Goal: Contribute content

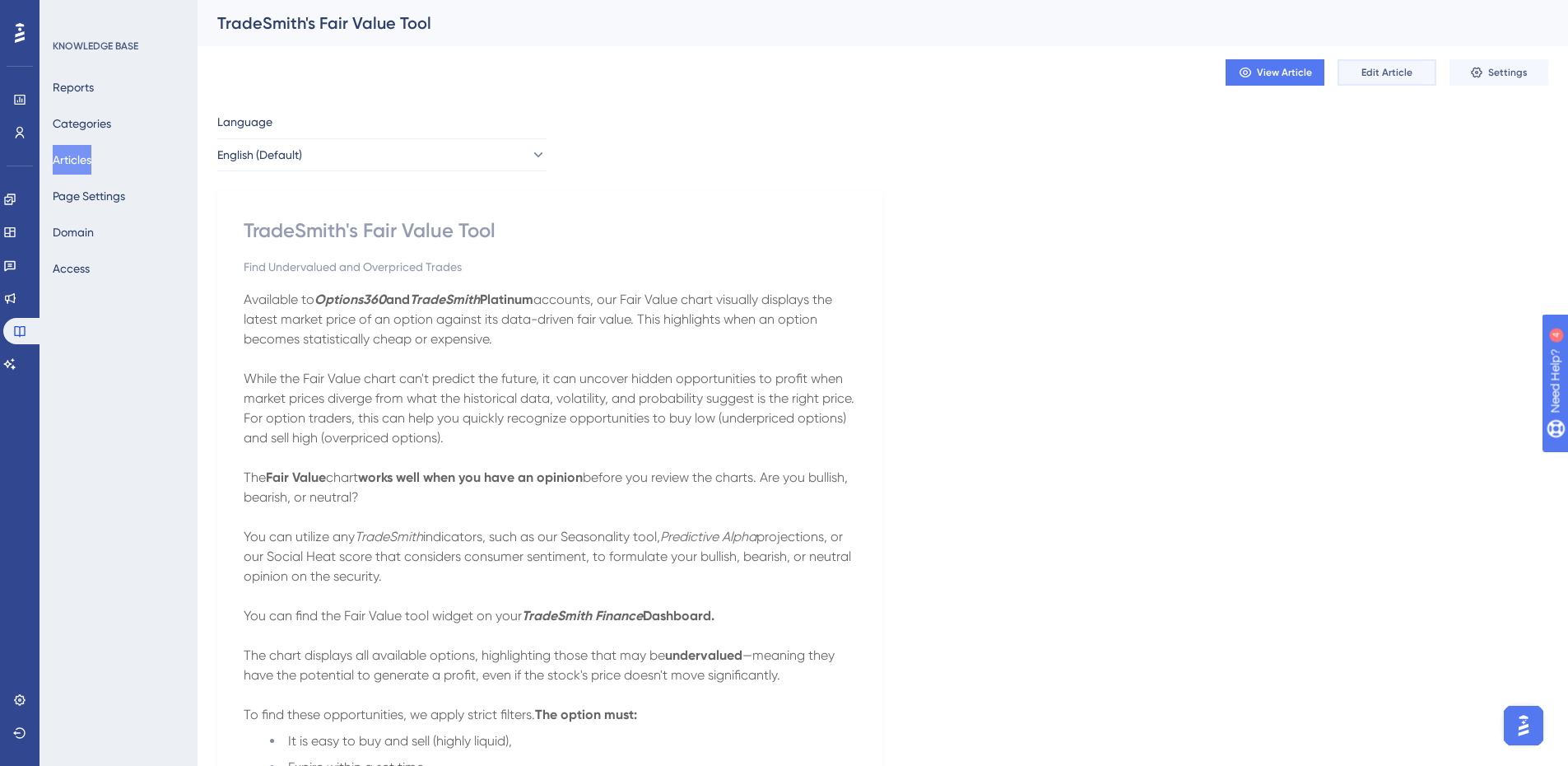
click at [1385, 82] on button "Edit Article" at bounding box center [1387, 73] width 99 height 26
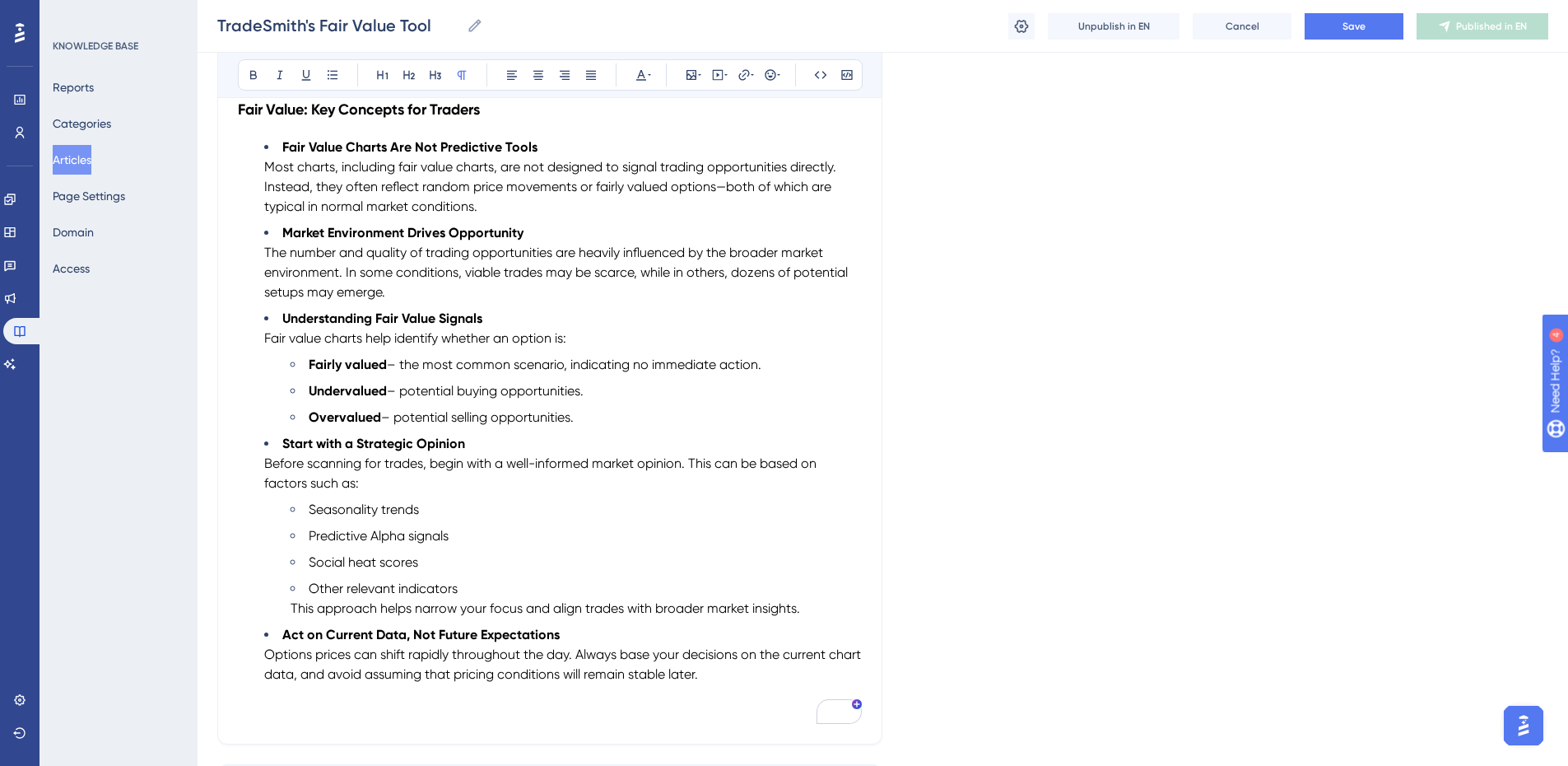
scroll to position [3524, 0]
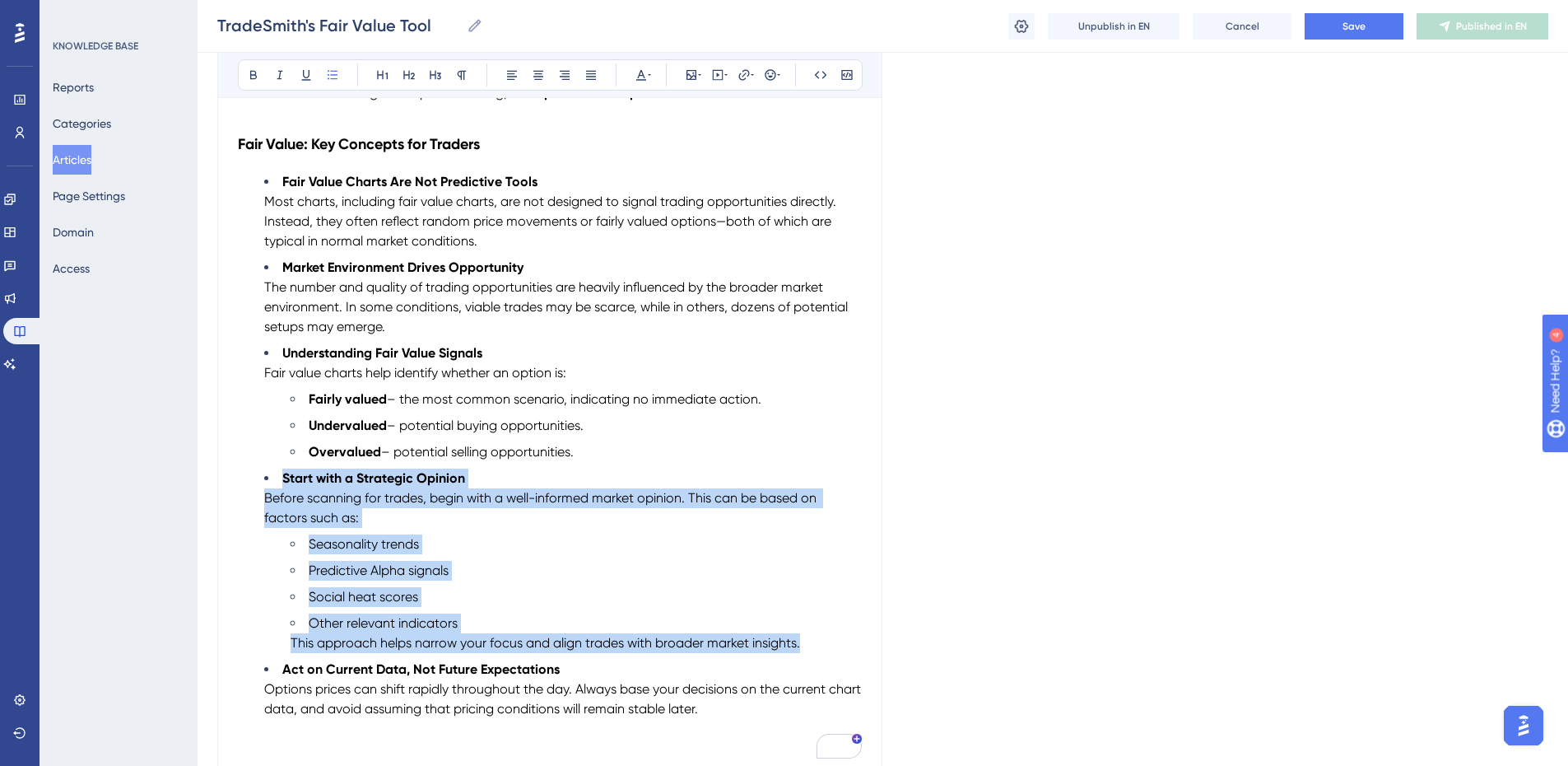
drag, startPoint x: 820, startPoint y: 646, endPoint x: 269, endPoint y: 471, distance: 578.1
click at [269, 471] on ul "Fair Value Charts Are Not Predictive Tools Most charts, including fair value ch…" at bounding box center [550, 445] width 624 height 547
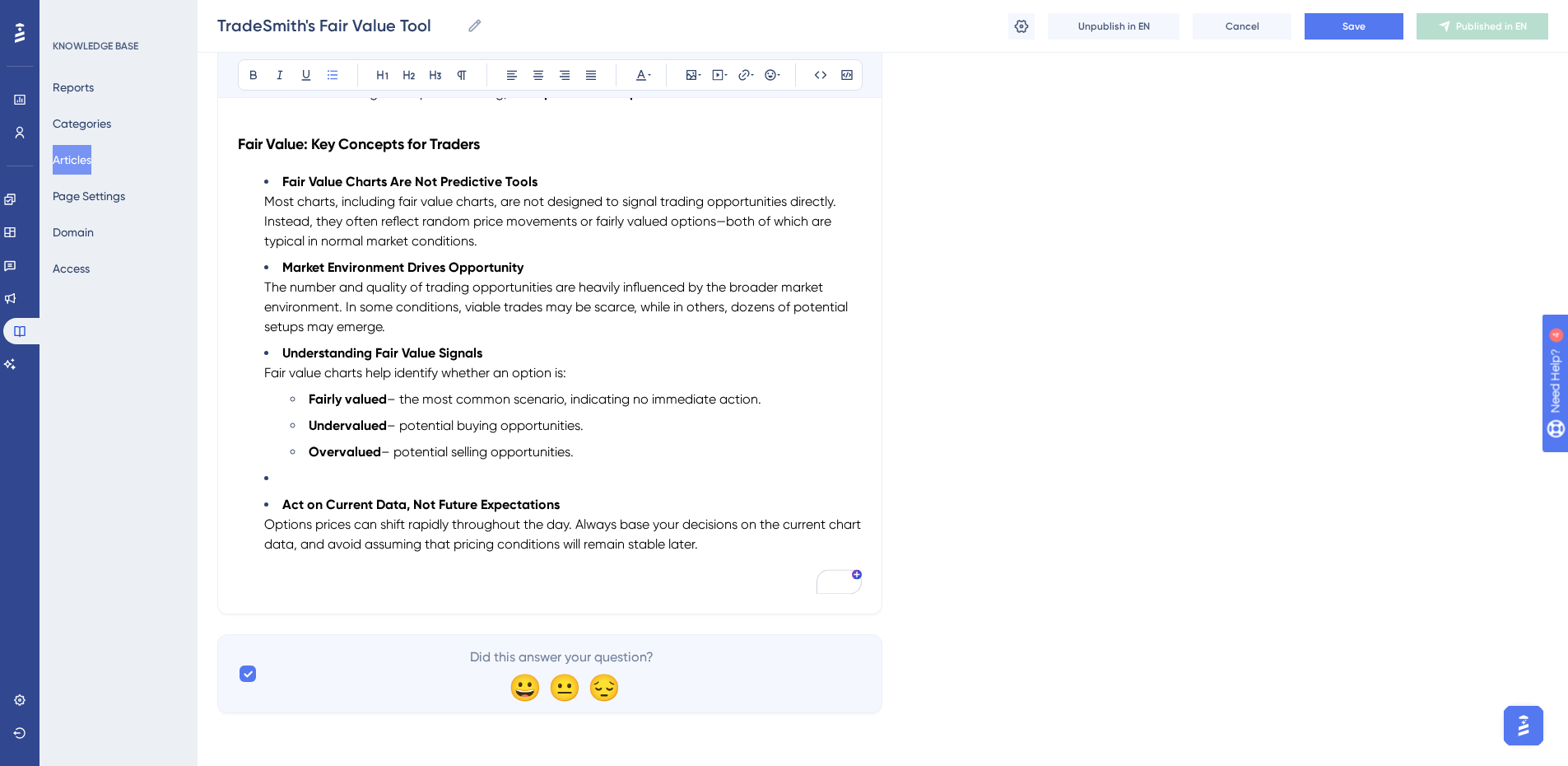
click at [282, 178] on li "Fair Value Charts Are Not Predictive Tools Most charts, including fair value ch…" at bounding box center [563, 211] width 598 height 79
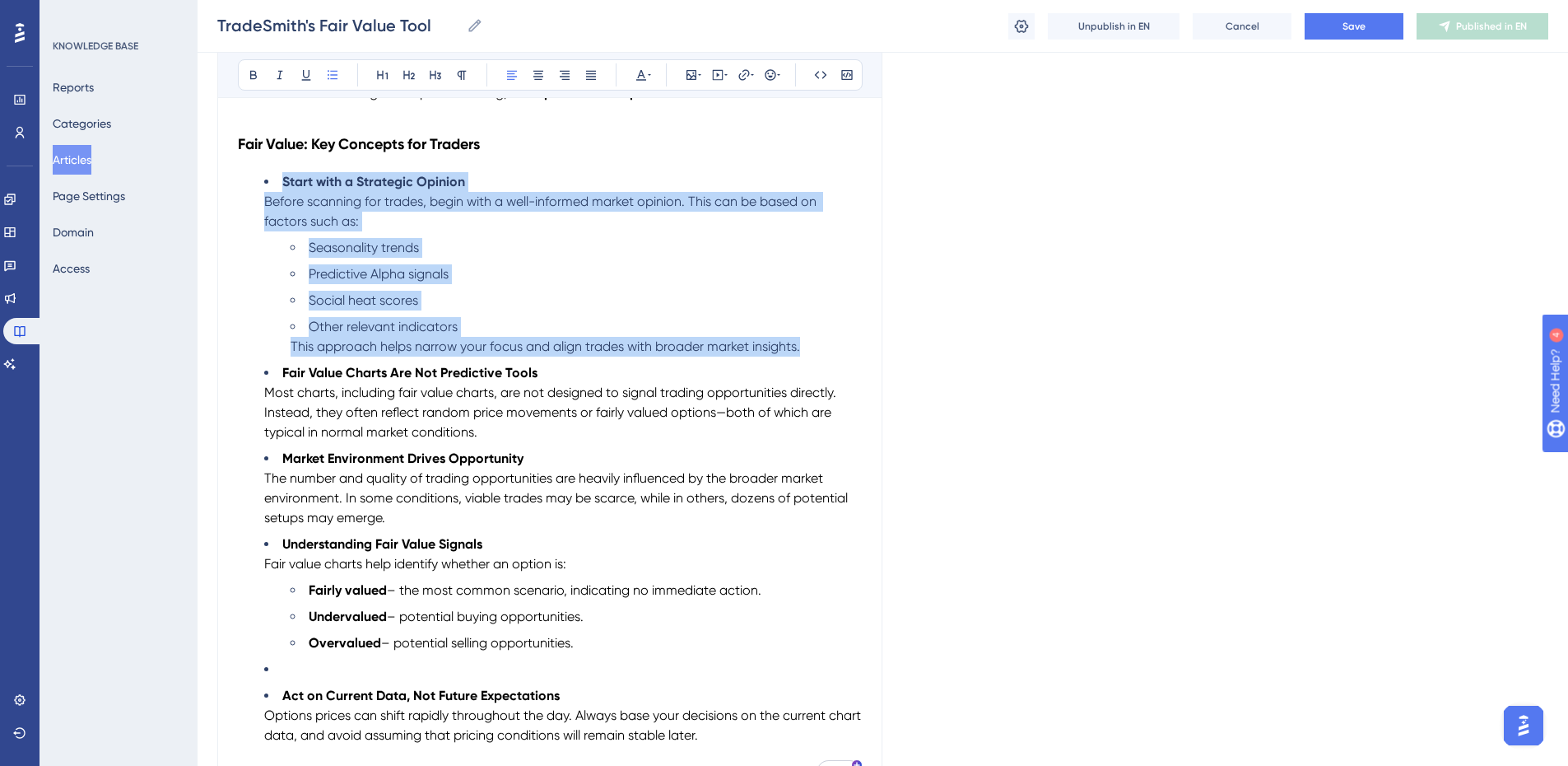
drag, startPoint x: 809, startPoint y: 345, endPoint x: 251, endPoint y: 190, distance: 579.1
click at [251, 190] on ul "Start with a Strategic Opinion Before scanning for trades, begin with a well-in…" at bounding box center [550, 458] width 624 height 574
click at [646, 72] on icon at bounding box center [641, 75] width 13 height 13
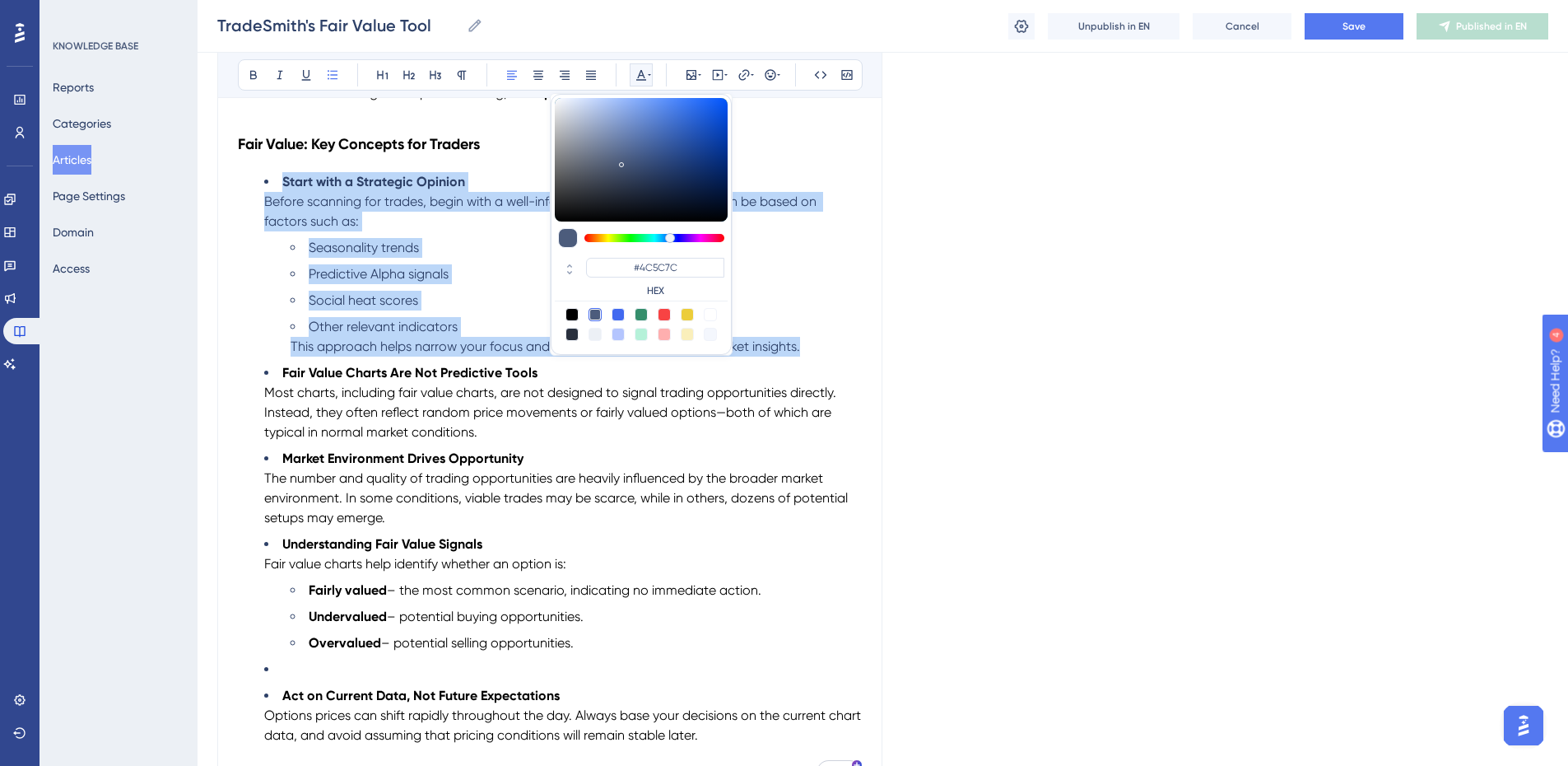
click at [575, 310] on div at bounding box center [572, 315] width 13 height 13
type input "#000000"
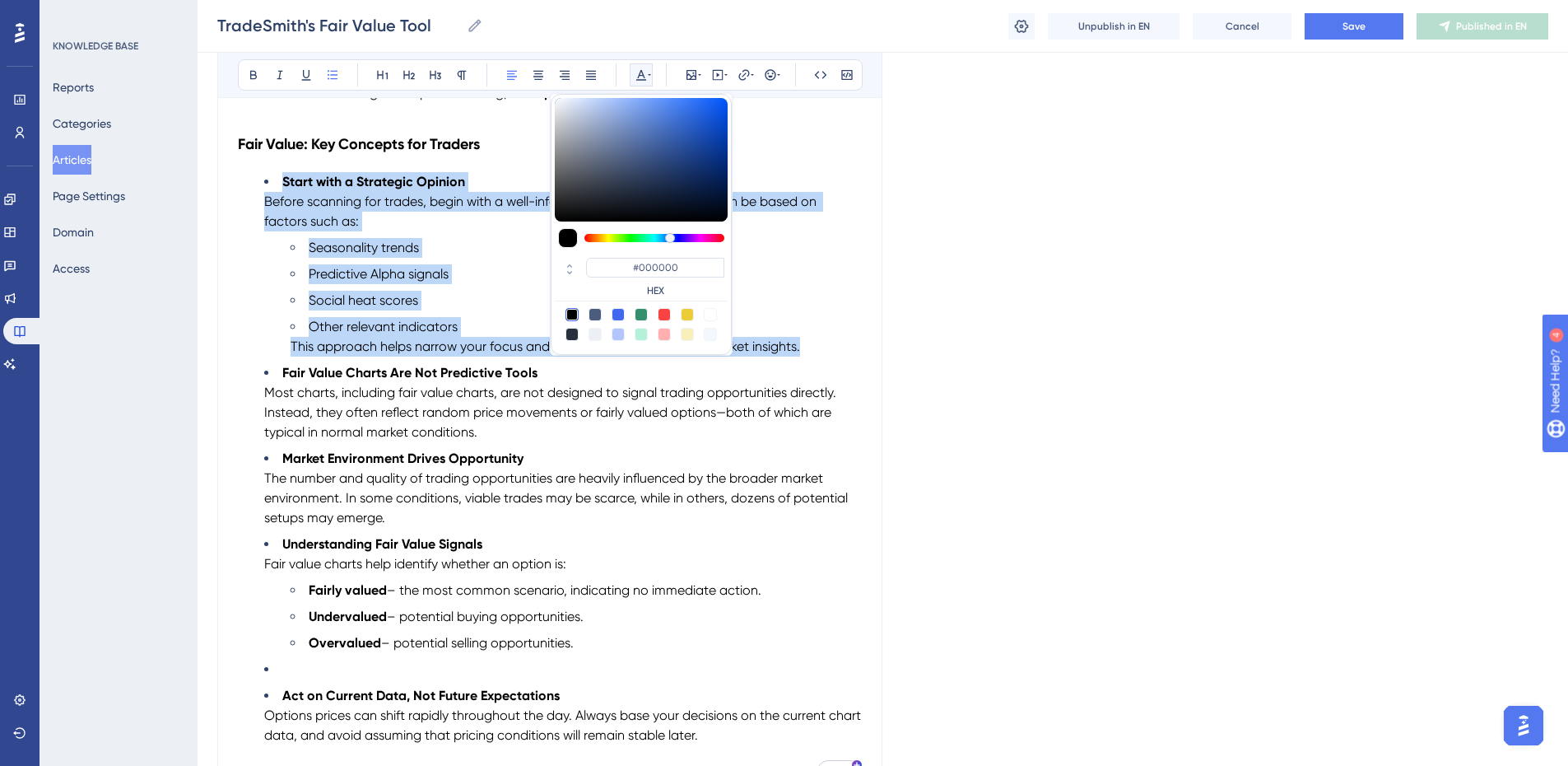
click at [854, 303] on li "Social heat scores" at bounding box center [576, 300] width 571 height 20
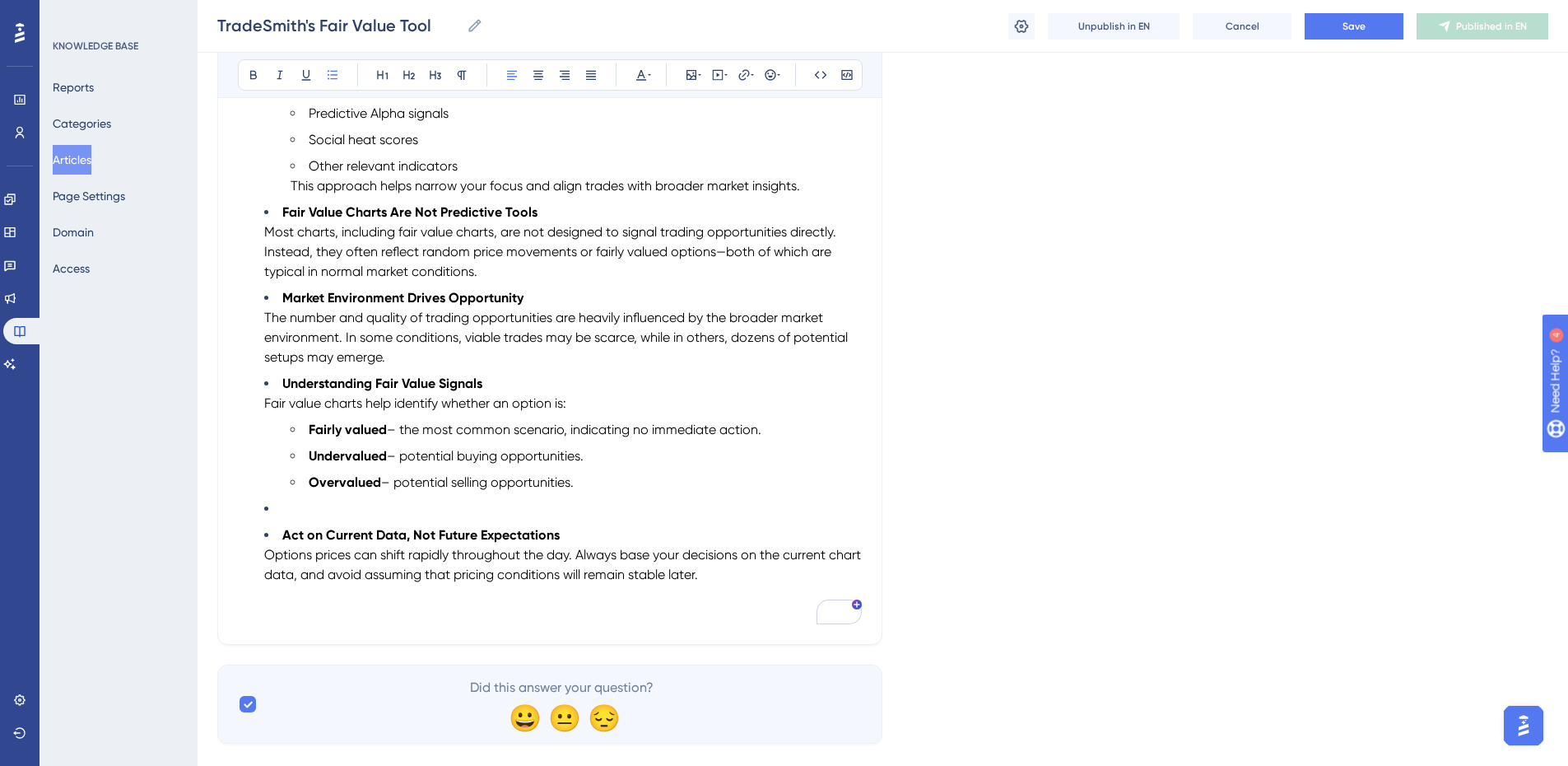
scroll to position [3689, 0]
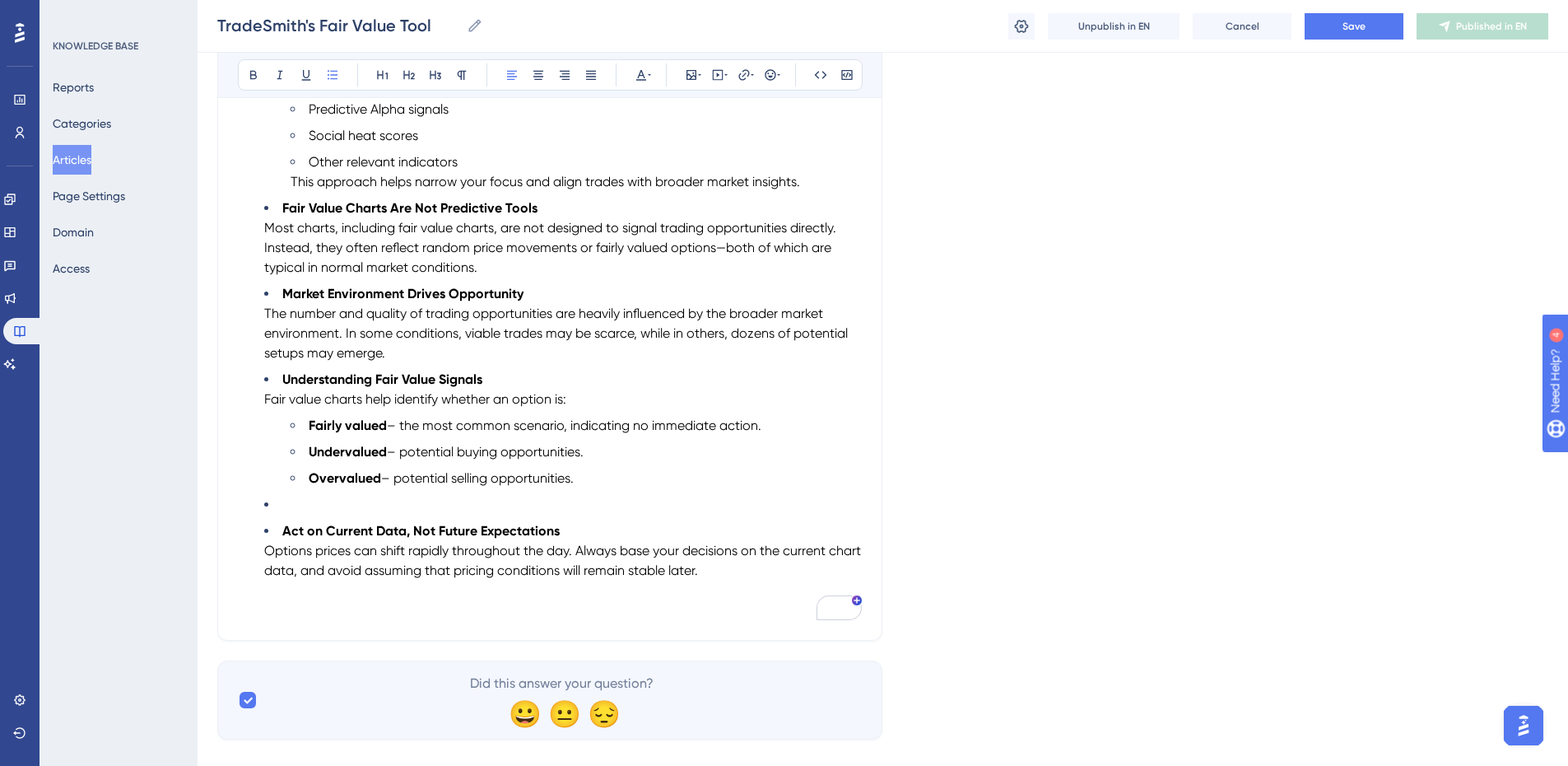
click at [289, 503] on li "To enrich screen reader interactions, please activate Accessibility in Grammarl…" at bounding box center [563, 505] width 598 height 20
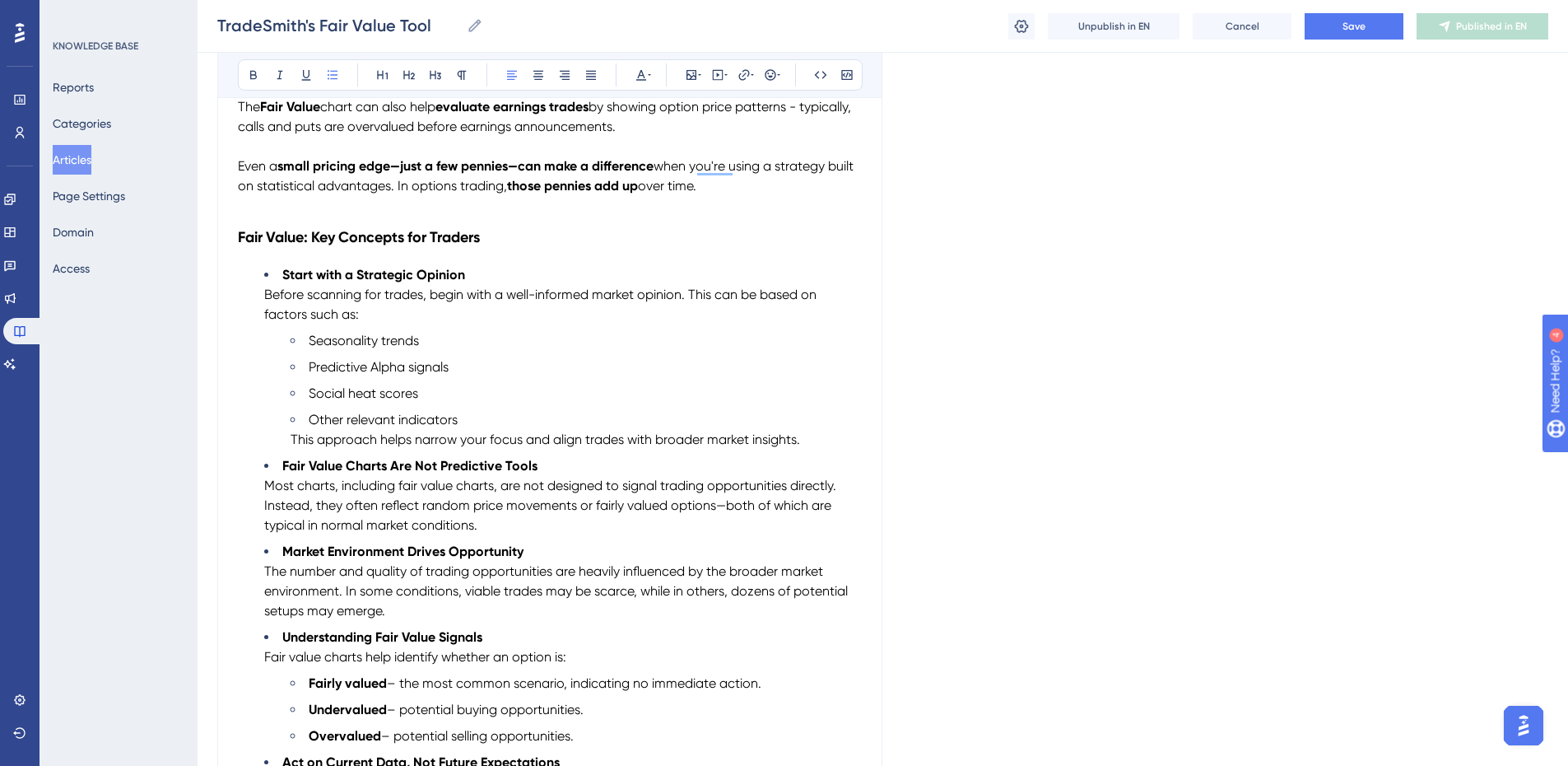
scroll to position [3360, 0]
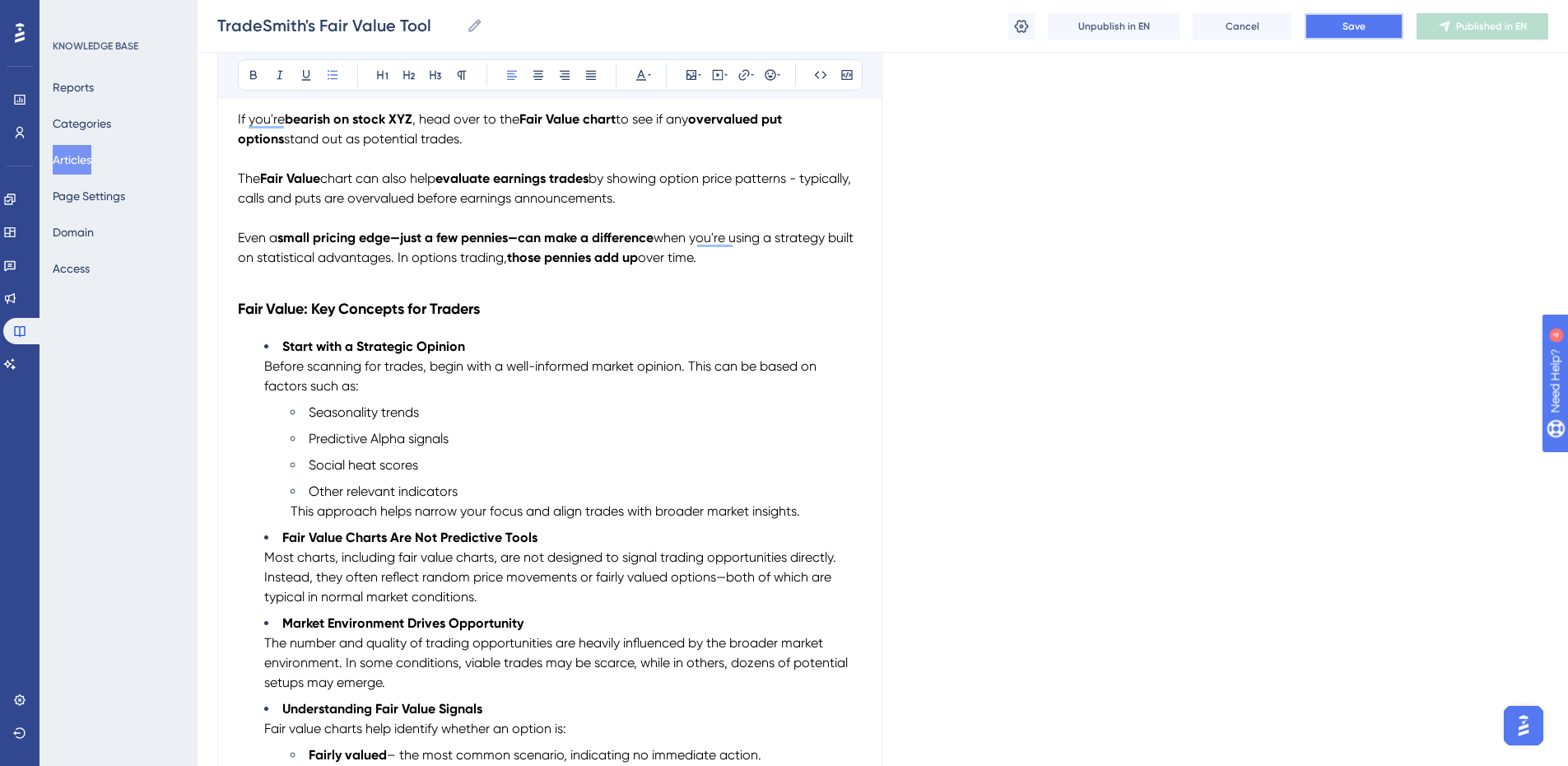
click at [1346, 27] on span "Save" at bounding box center [1354, 26] width 23 height 13
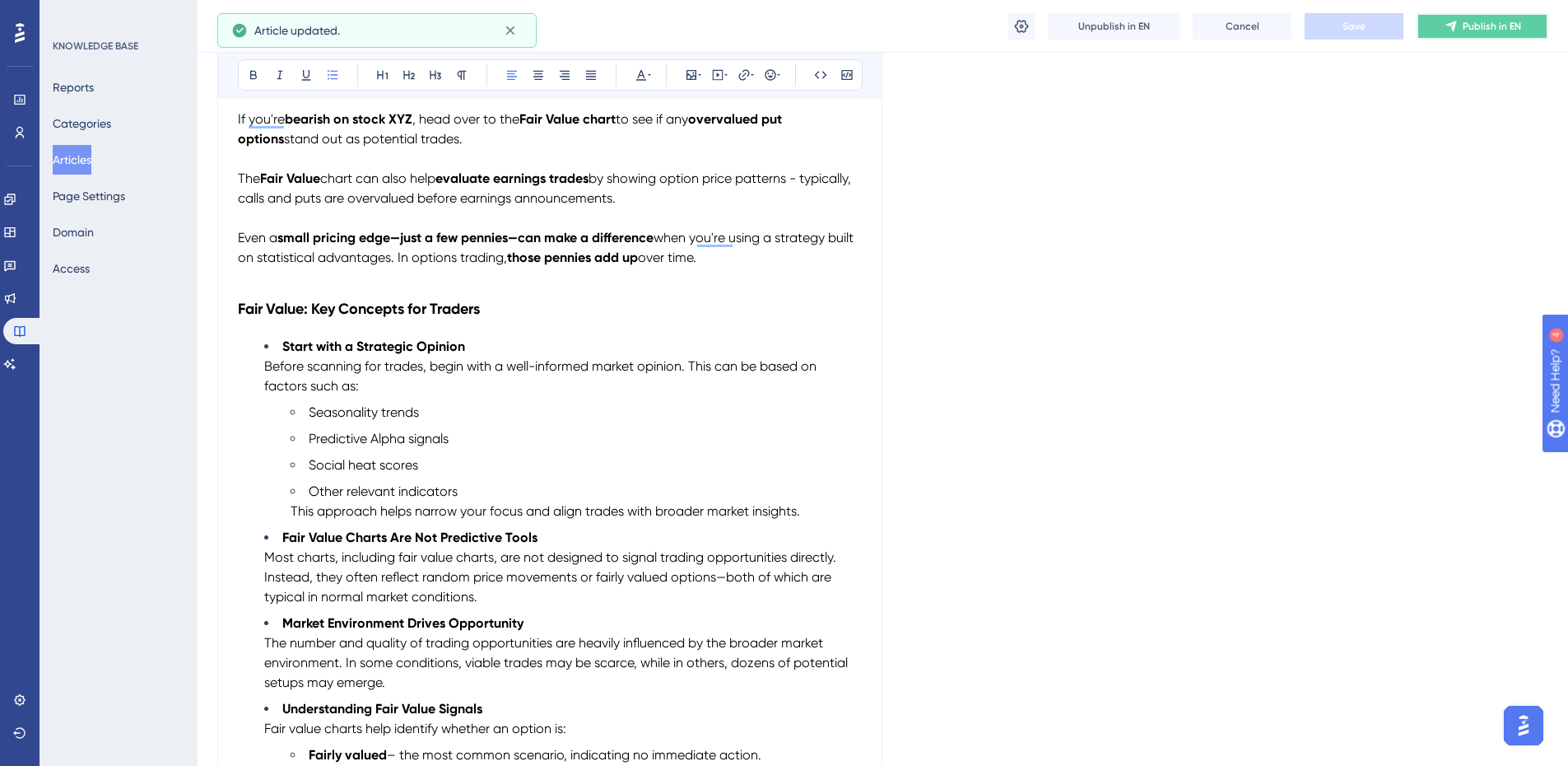
click at [1466, 32] on span "Publish in EN" at bounding box center [1493, 26] width 58 height 13
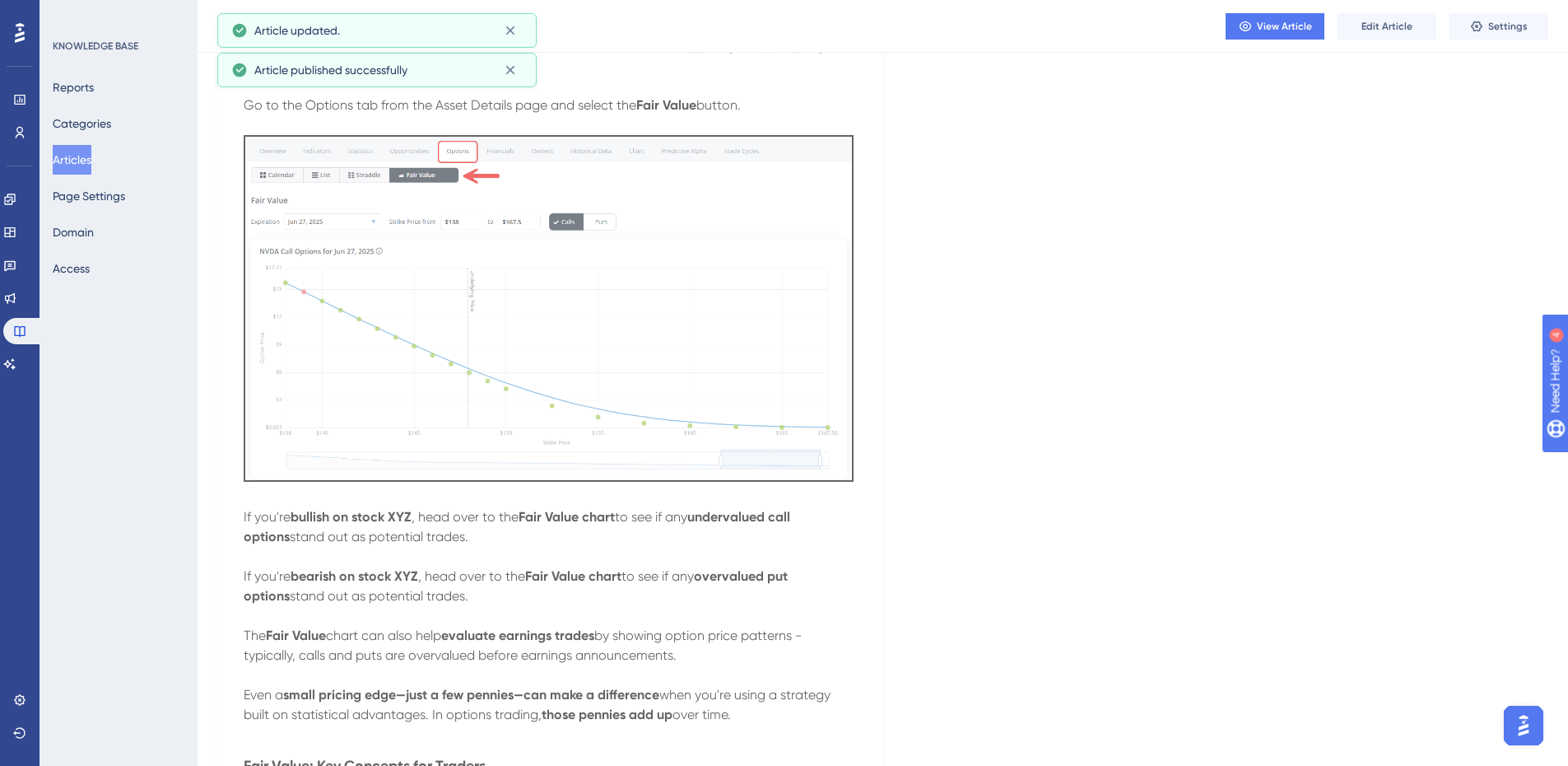
scroll to position [2783, 0]
